Goal: Contribute content: Add original content to the website for others to see

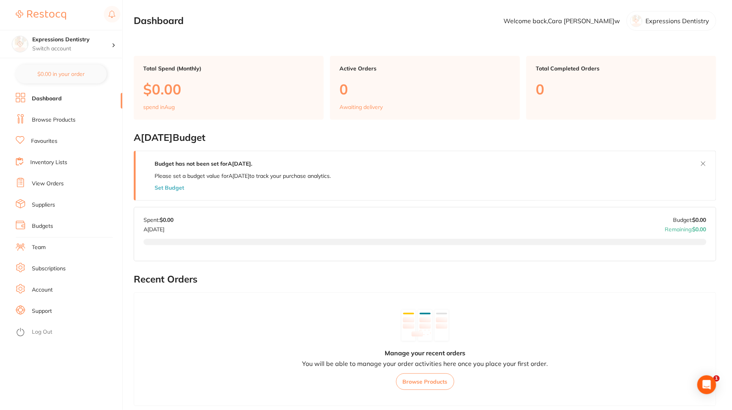
click at [62, 127] on ul "Dashboard Browse Products Favourites Inventory Lists View Orders Suppliers Budg…" at bounding box center [69, 251] width 107 height 317
click at [61, 119] on link "Browse Products" at bounding box center [54, 120] width 44 height 8
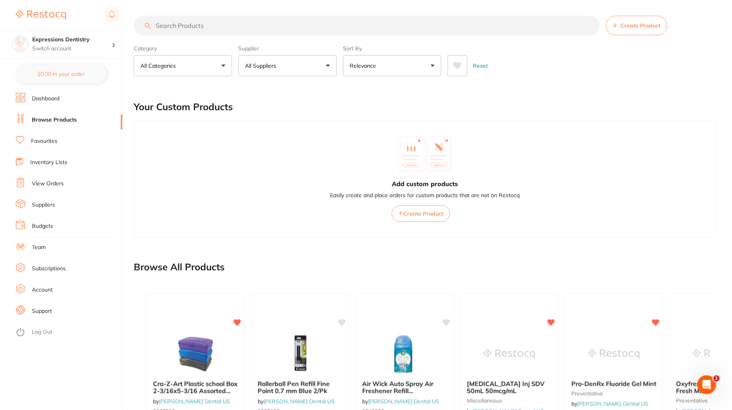
click at [624, 22] on span "Create Product" at bounding box center [640, 25] width 40 height 6
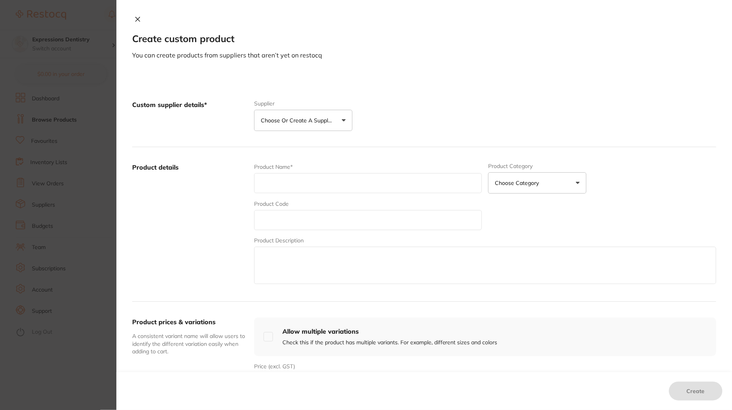
click at [278, 121] on p "Choose or create a supplier" at bounding box center [298, 120] width 75 height 8
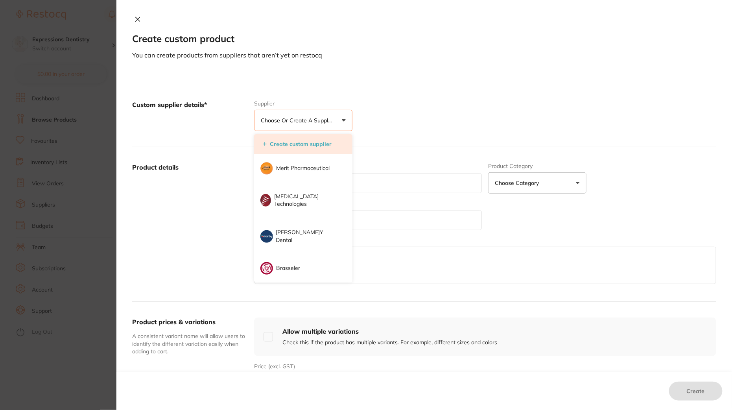
click at [300, 147] on button "Create custom supplier" at bounding box center [297, 143] width 74 height 7
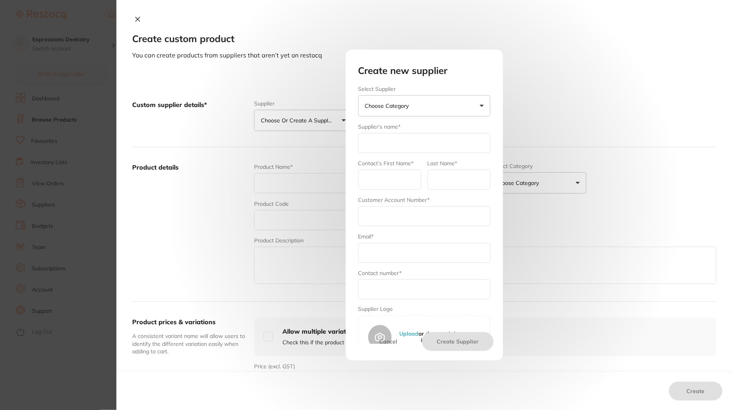
click at [395, 137] on input "text" at bounding box center [424, 143] width 132 height 20
type input "Ultradent"
paste input "Holly Torres"
type input "Holly Torres"
type textarea "To"
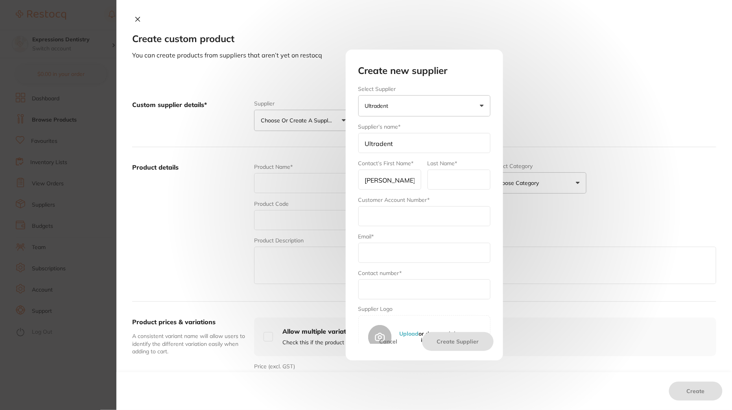
drag, startPoint x: 380, startPoint y: 179, endPoint x: 459, endPoint y: 178, distance: 78.6
click at [459, 178] on form "Select Supplier Ultradent Henry Schein Halas Adam Dental Others Supplier’s name…" at bounding box center [424, 223] width 132 height 274
type input "Holly"
paste input "Torres"
type input "Torres"
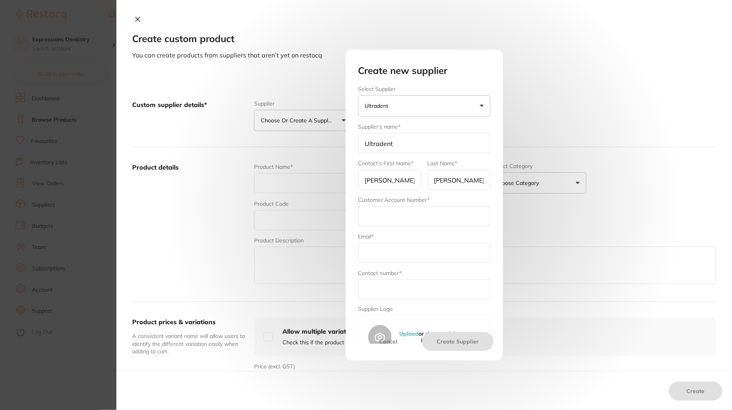
click at [379, 213] on input "text" at bounding box center [424, 216] width 132 height 20
paste input "13566"
type input "13566"
click at [377, 253] on input "text" at bounding box center [424, 253] width 132 height 20
paste input "holly.torres@ultradent.com"
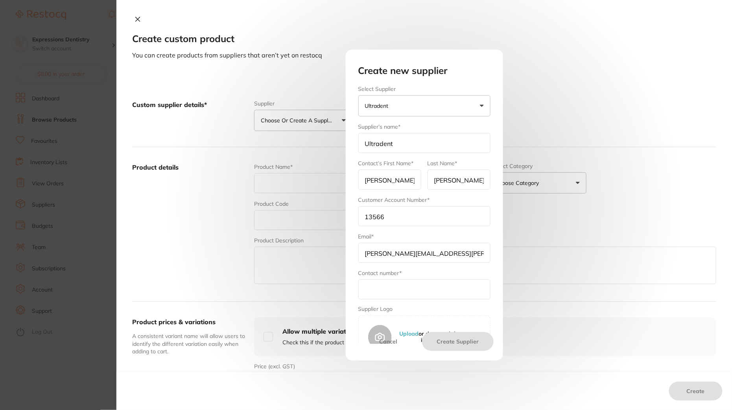
type input "holly.torres@ultradent.com"
click at [406, 295] on input "text" at bounding box center [424, 289] width 132 height 20
paste input "888-533-1493"
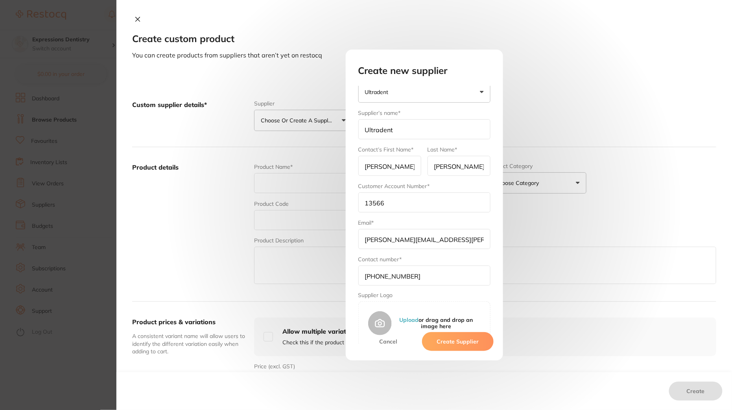
type input "888-533-1493"
click at [404, 316] on button "Upload" at bounding box center [408, 319] width 19 height 6
click at [448, 342] on button "Create Supplier" at bounding box center [457, 341] width 71 height 19
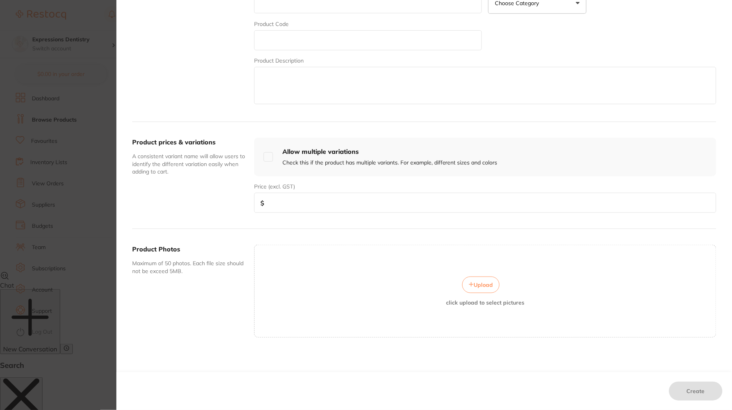
scroll to position [0, 0]
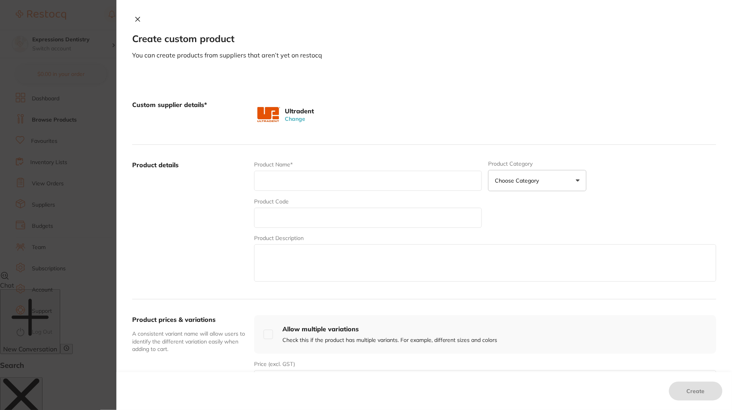
click at [136, 17] on icon at bounding box center [137, 19] width 6 height 6
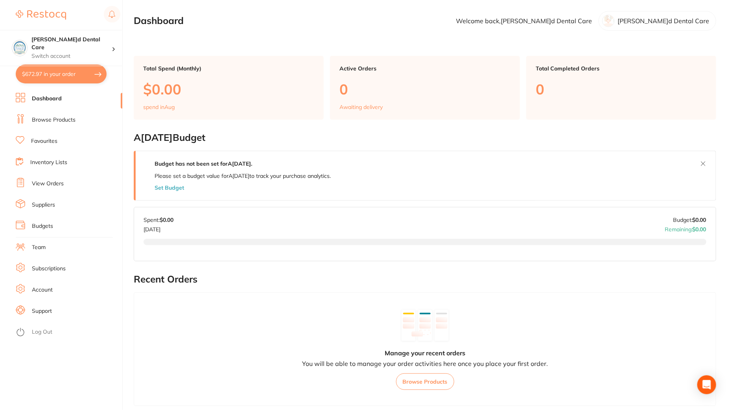
click at [55, 138] on link "Favourites" at bounding box center [44, 141] width 26 height 8
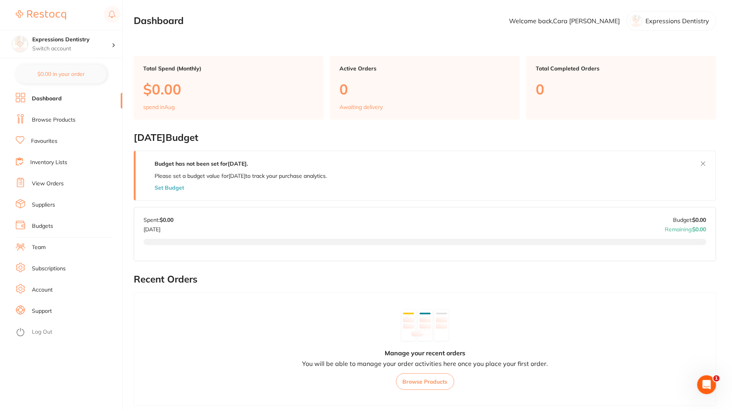
click at [50, 155] on ul "Dashboard Browse Products Favourites Inventory Lists View Orders Suppliers Budg…" at bounding box center [69, 251] width 107 height 317
click at [49, 159] on link "Inventory Lists" at bounding box center [48, 162] width 37 height 8
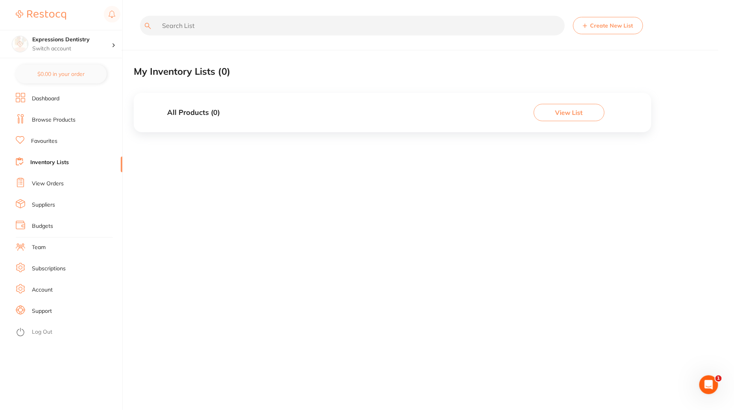
click at [77, 186] on li "View Orders" at bounding box center [69, 184] width 107 height 12
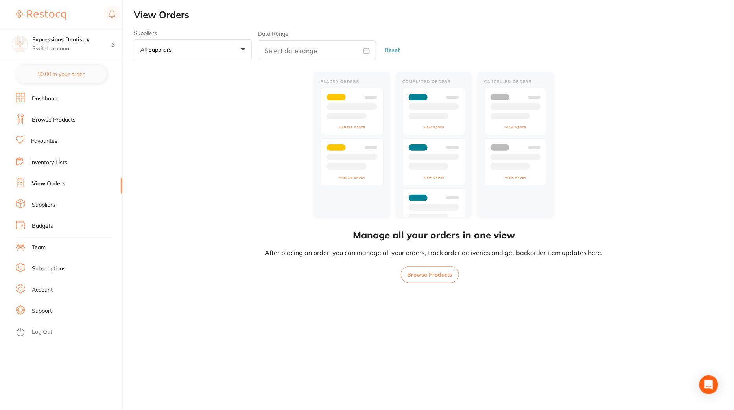
click at [52, 140] on link "Favourites" at bounding box center [44, 141] width 26 height 8
